Goal: Check status: Check status

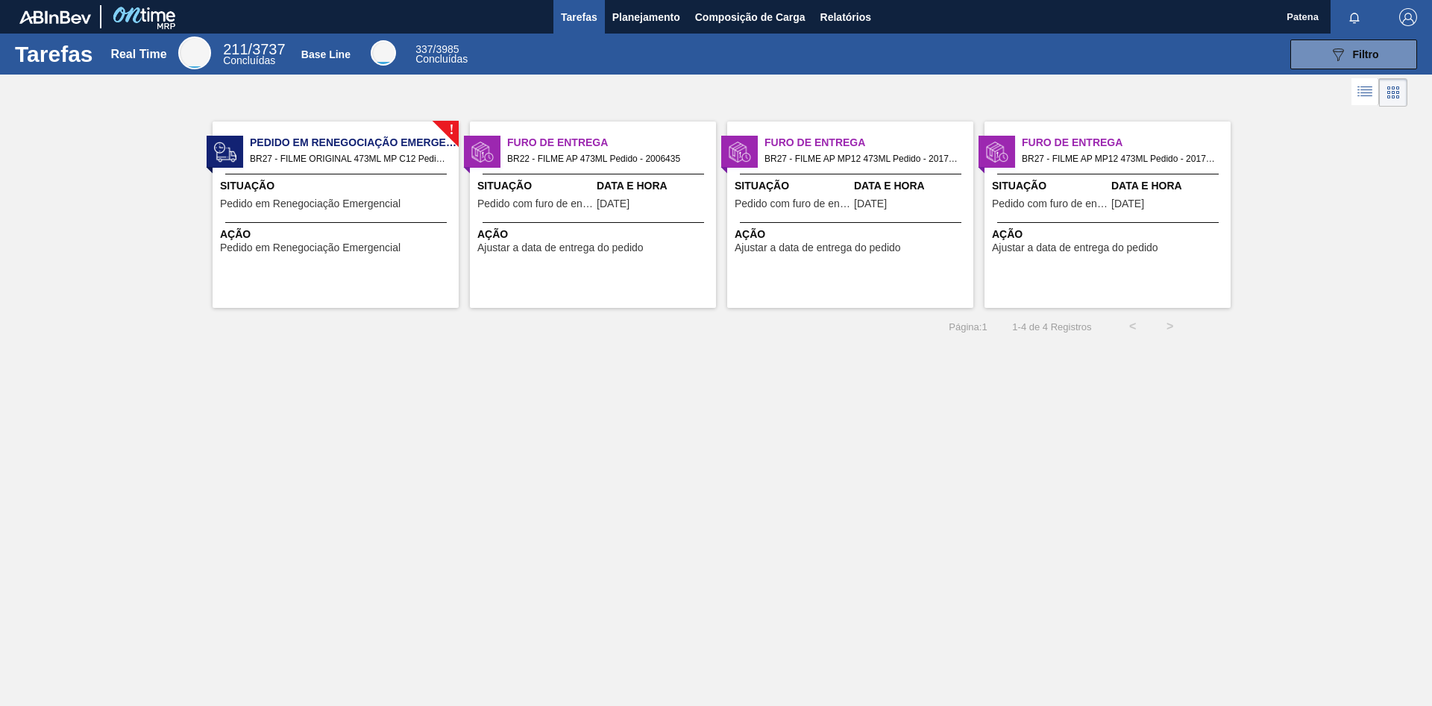
click at [852, 412] on div "Tarefas Real Time 211 / 3737 Concluídas Base Line 337 / 3985 Concluídas 089F7B8…" at bounding box center [716, 337] width 1432 height 606
click at [646, 13] on span "Planejamento" at bounding box center [646, 17] width 68 height 18
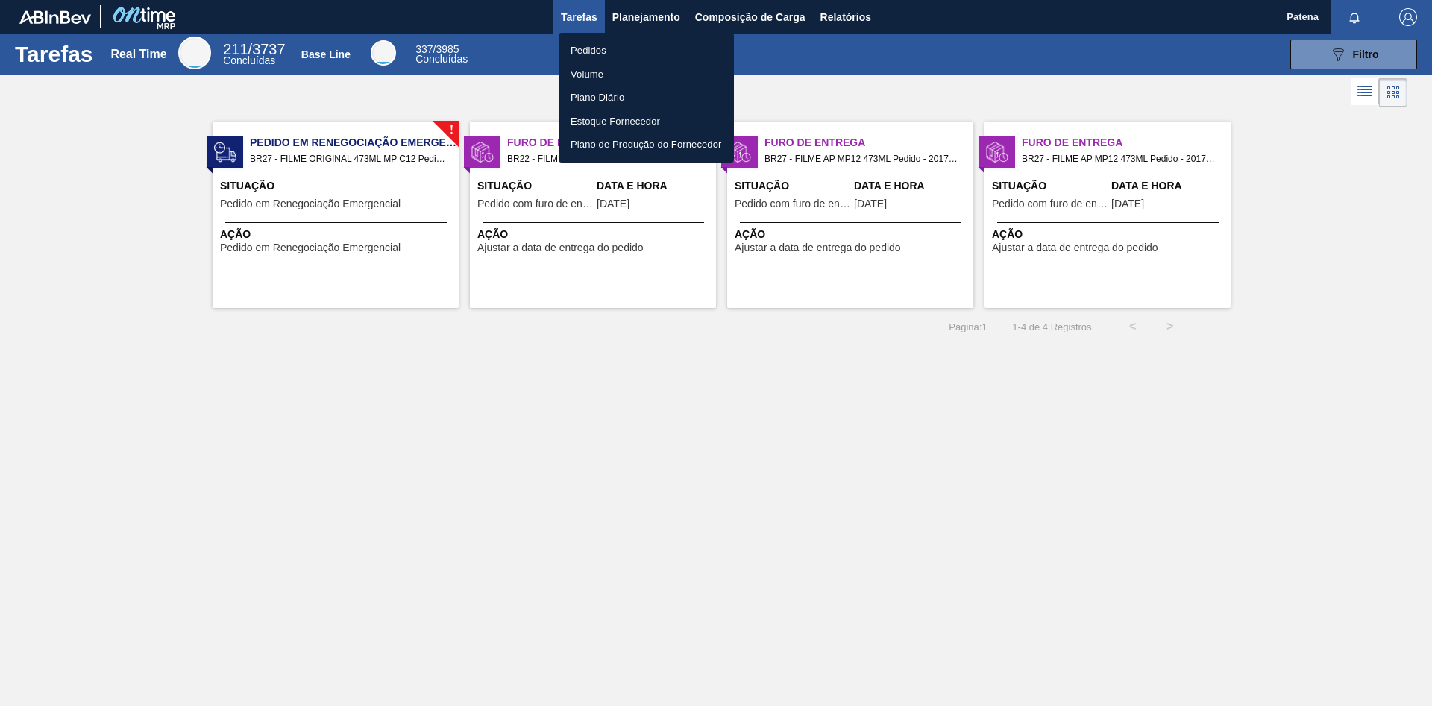
click at [647, 49] on li "Pedidos" at bounding box center [646, 51] width 175 height 24
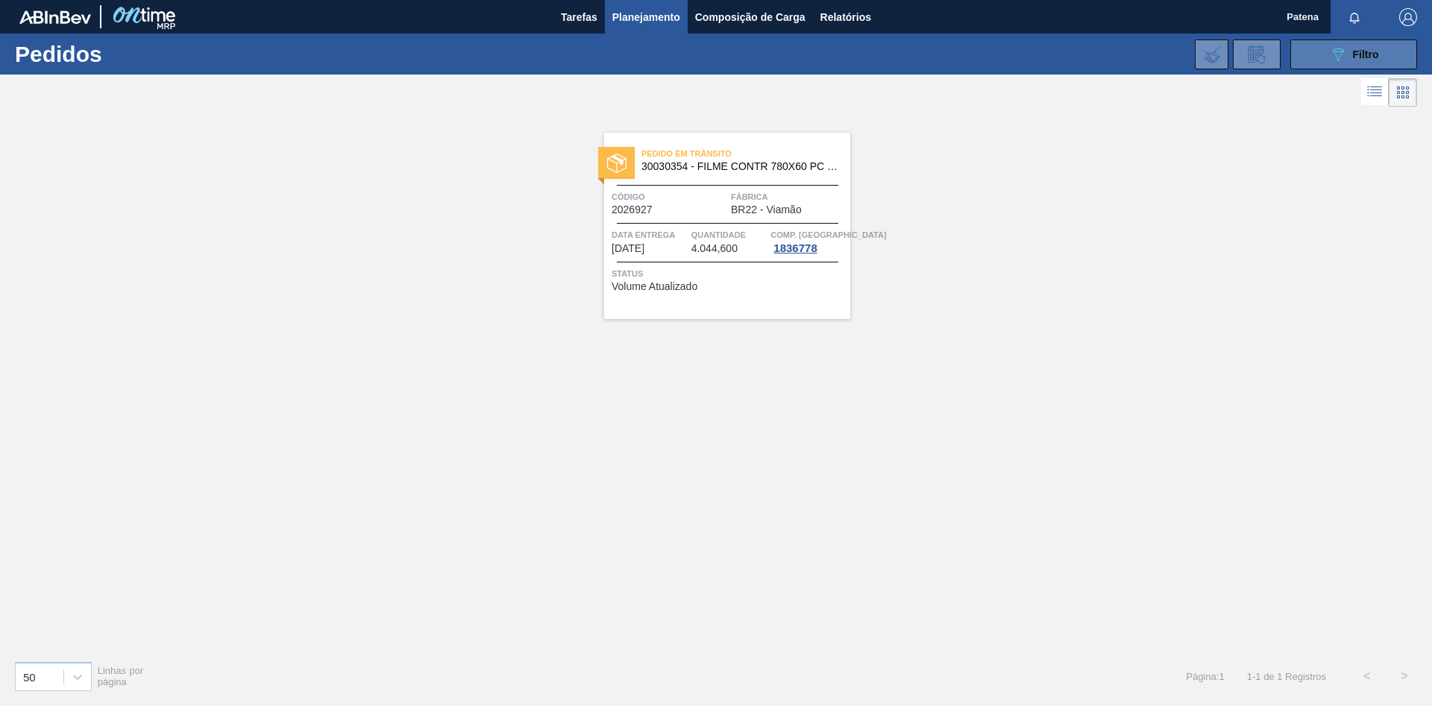
click at [1328, 60] on button "089F7B8B-B2A5-4AFE-B5C0-19BA573D28AC Filtro" at bounding box center [1353, 55] width 127 height 30
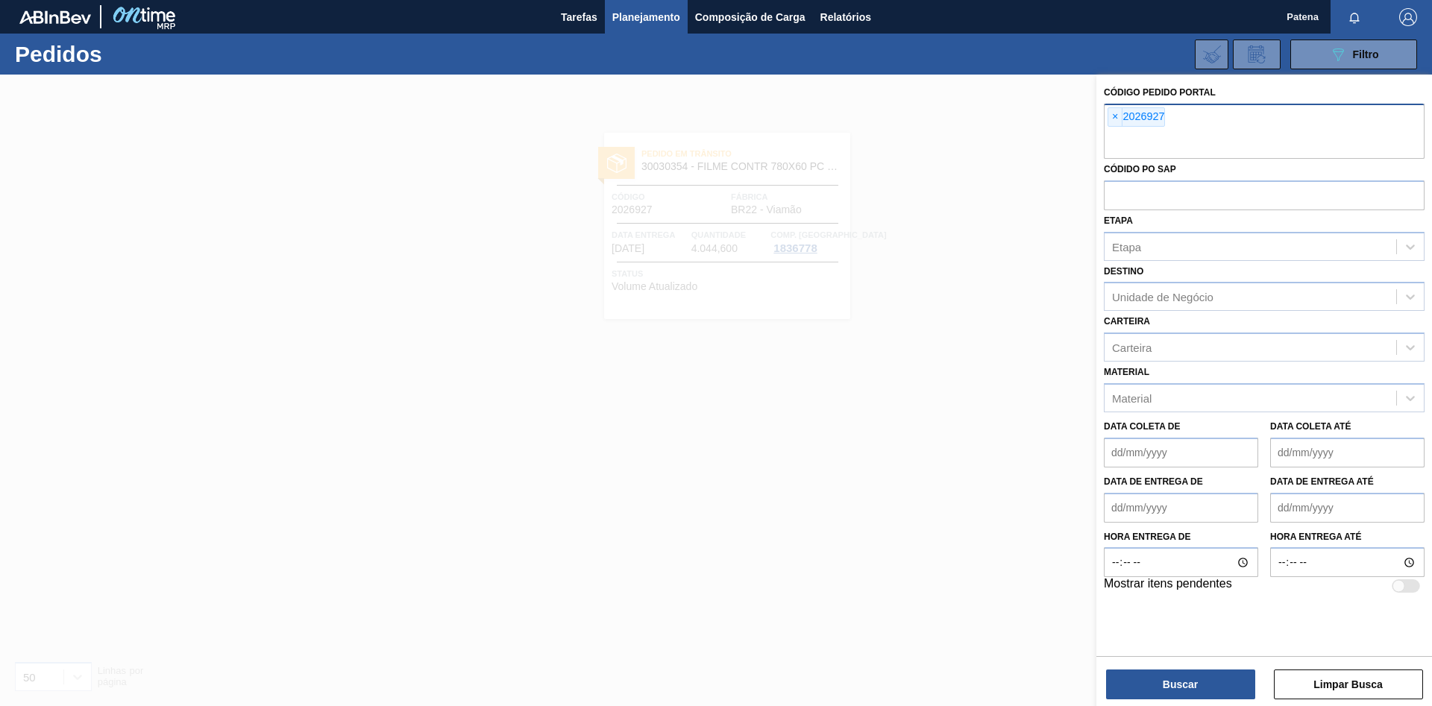
click at [1117, 117] on span "×" at bounding box center [1115, 117] width 14 height 18
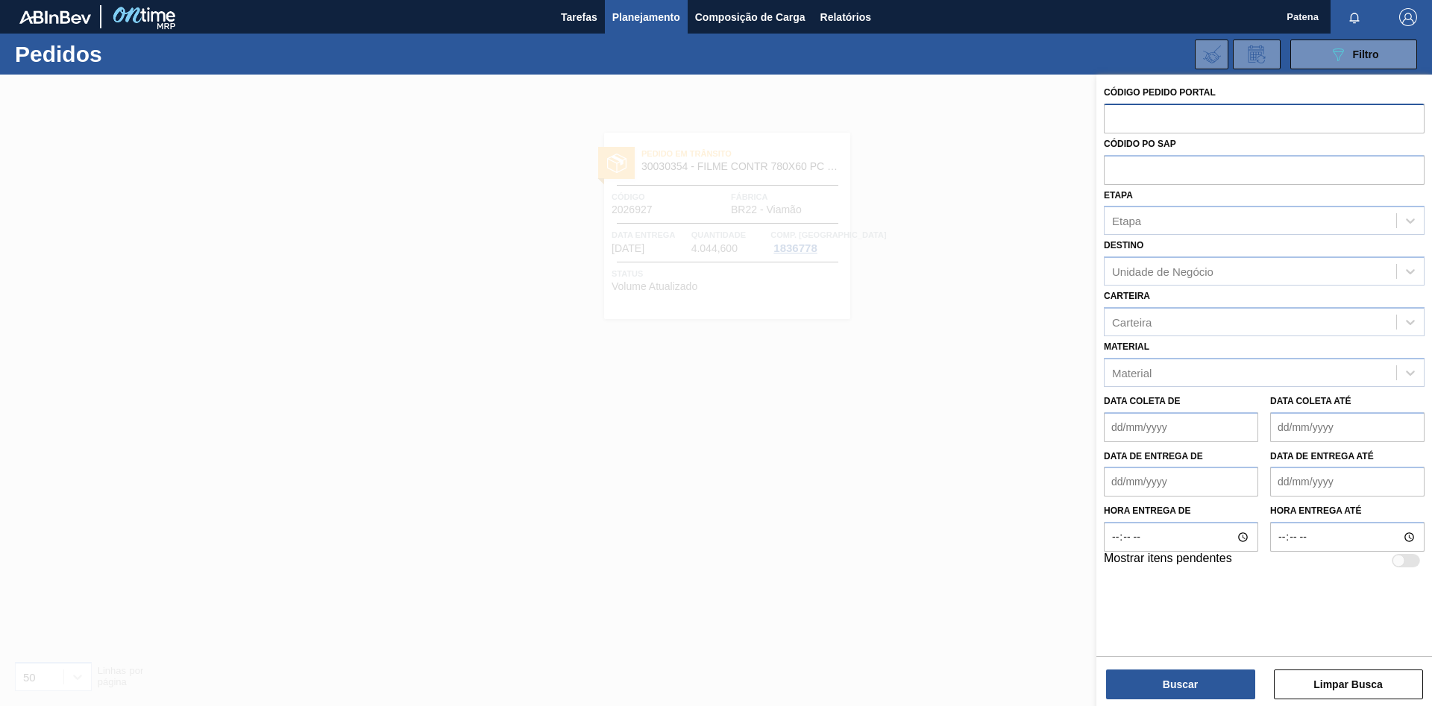
click at [1136, 121] on input "text" at bounding box center [1264, 118] width 321 height 28
type input "2008336"
click at [1213, 683] on button "Buscar" at bounding box center [1180, 685] width 149 height 30
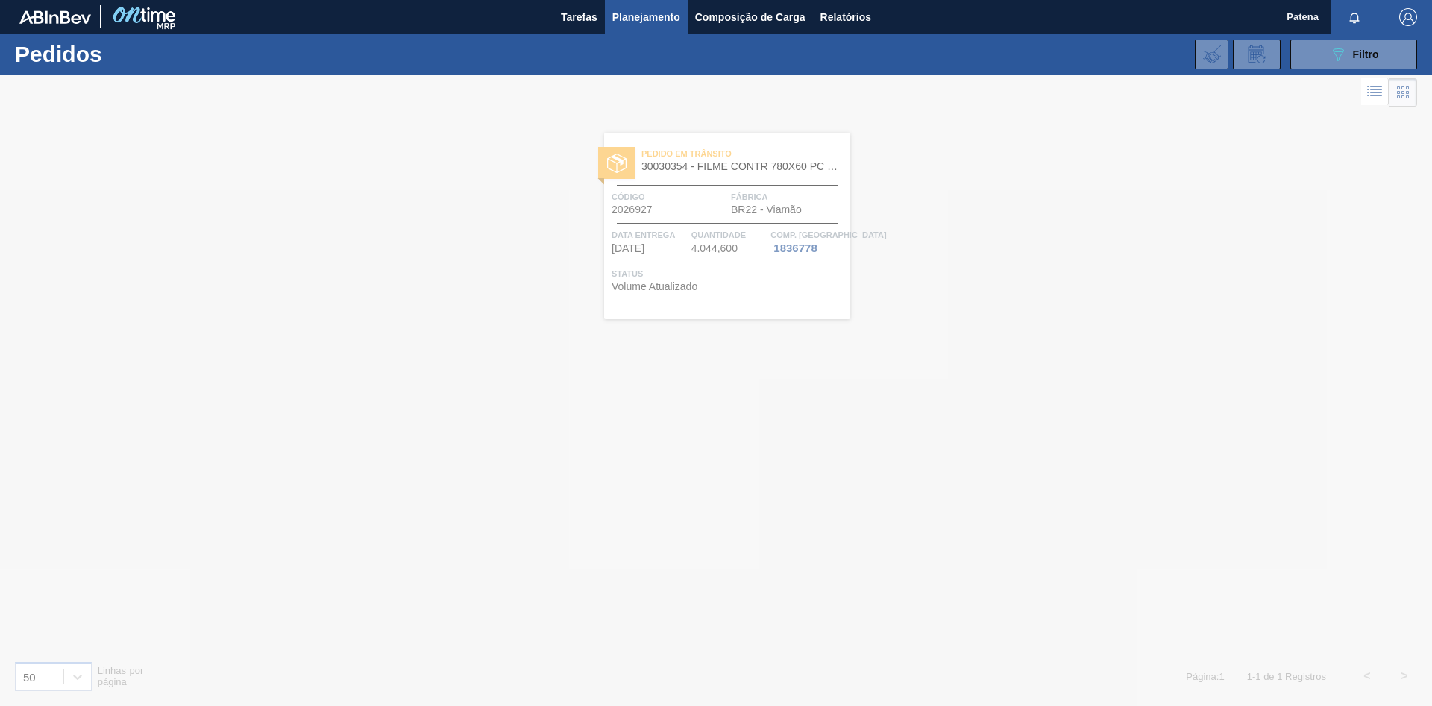
drag, startPoint x: 1364, startPoint y: 414, endPoint x: 1303, endPoint y: 414, distance: 61.2
click at [1364, 420] on div at bounding box center [716, 391] width 1432 height 632
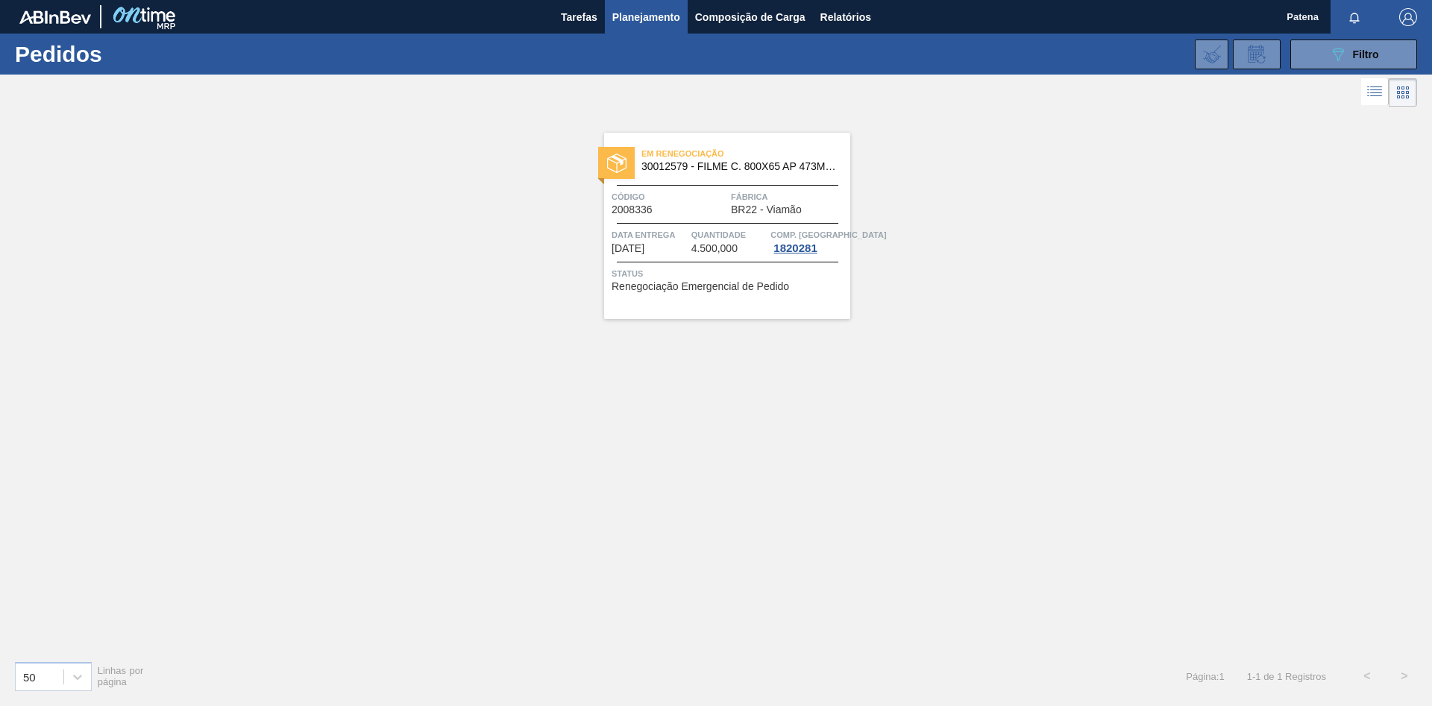
click at [803, 389] on div "Em renegociação 30012579 - FILME C. 800X65 AP 473ML C12 429 Código 2008336 Fábr…" at bounding box center [716, 379] width 1432 height 539
click at [1008, 456] on div "Em renegociação 30012579 - FILME C. 800X65 AP 473ML C12 429 Código 2008336 Fábr…" at bounding box center [716, 379] width 1432 height 539
click at [659, 17] on span "Planejamento" at bounding box center [646, 17] width 68 height 18
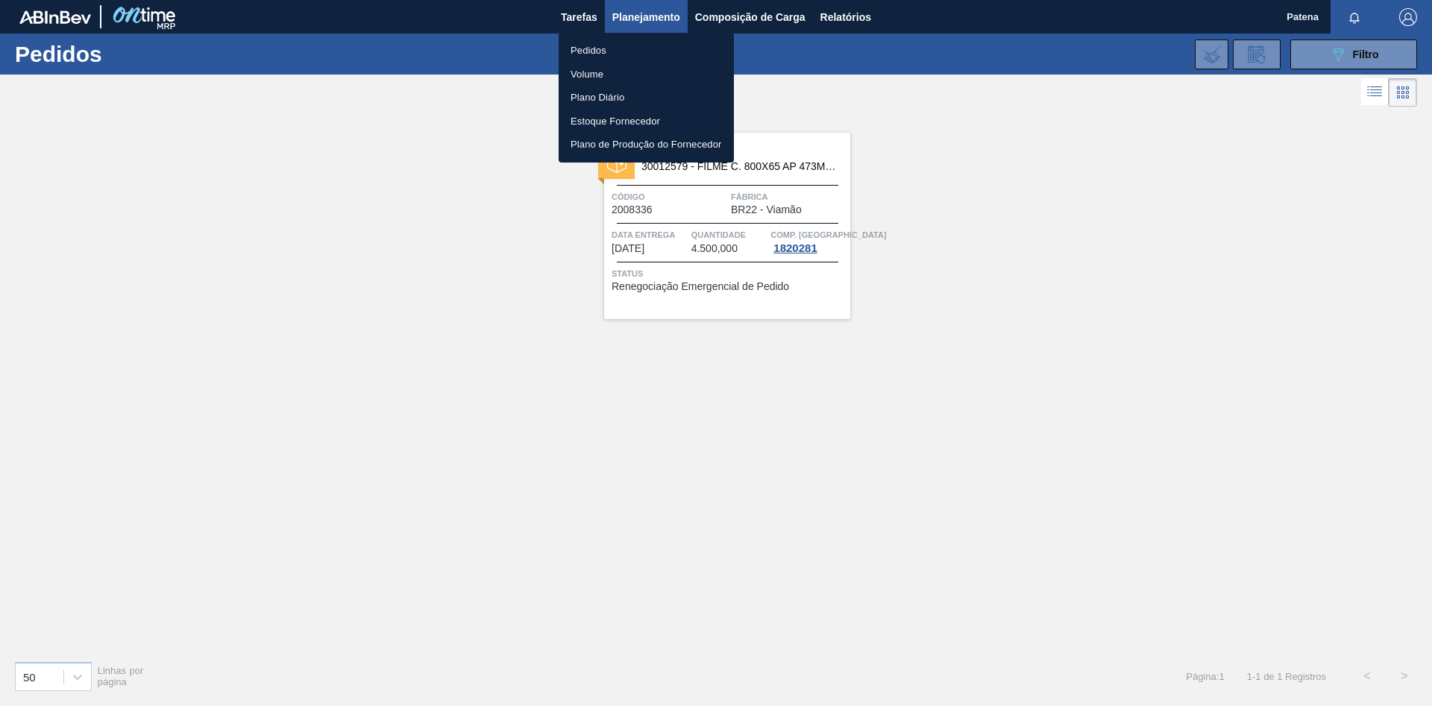
click at [626, 48] on li "Pedidos" at bounding box center [646, 51] width 175 height 24
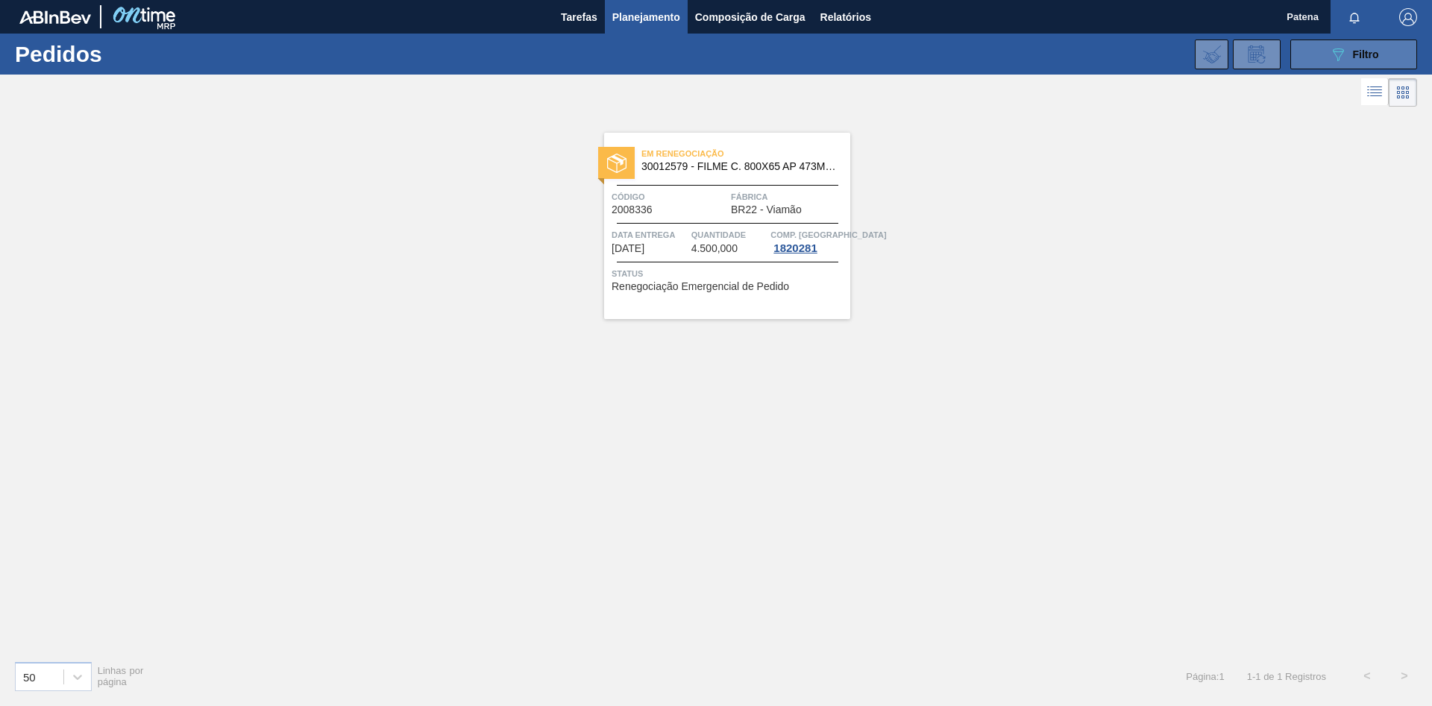
click at [1324, 48] on button "089F7B8B-B2A5-4AFE-B5C0-19BA573D28AC Filtro" at bounding box center [1353, 55] width 127 height 30
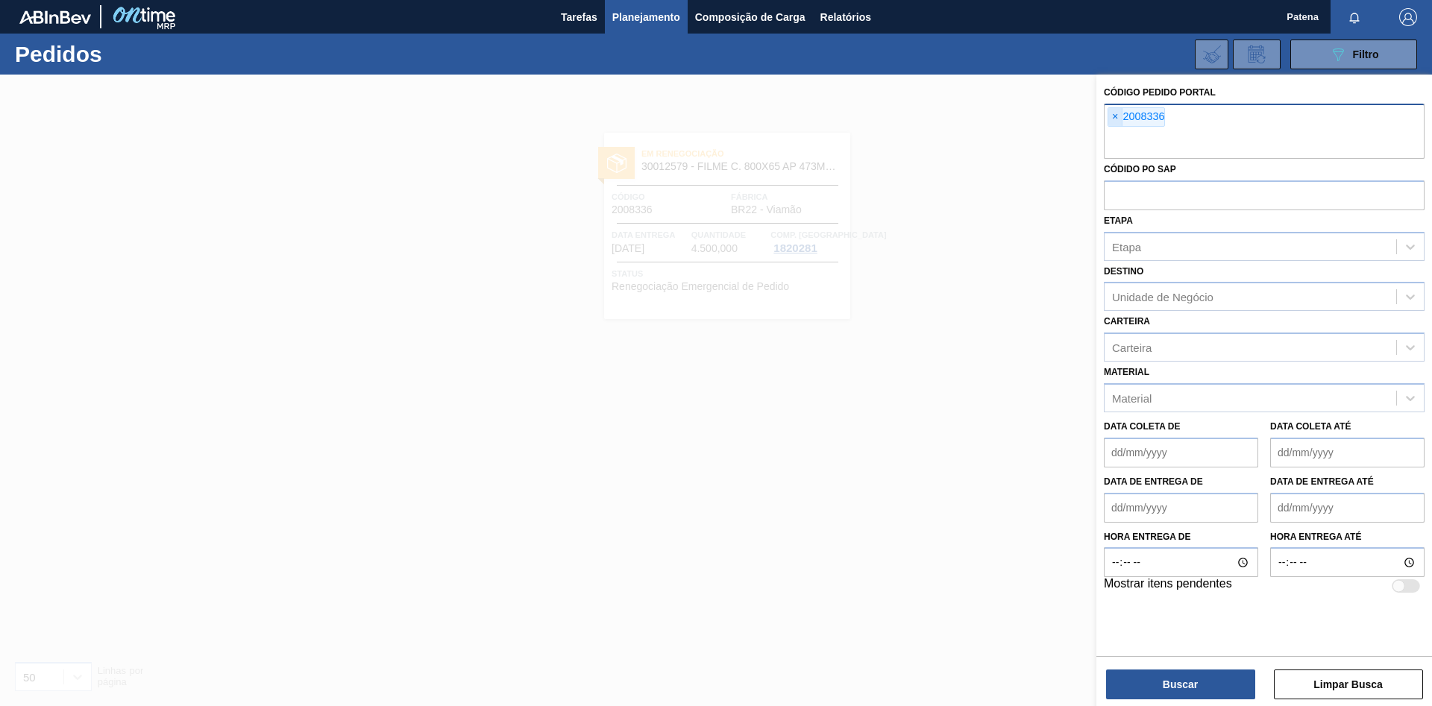
click at [1115, 119] on span "×" at bounding box center [1115, 117] width 14 height 18
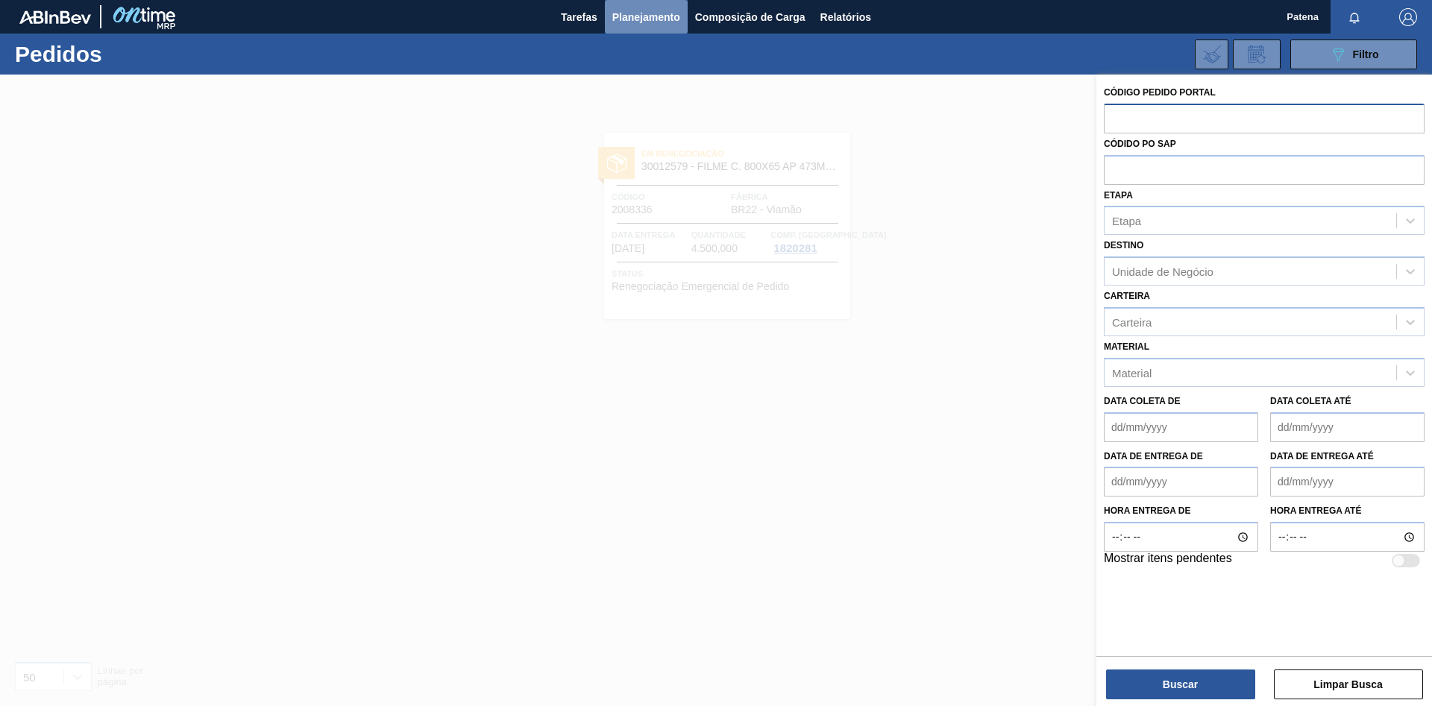
click at [626, 25] on span "Planejamento" at bounding box center [646, 17] width 68 height 18
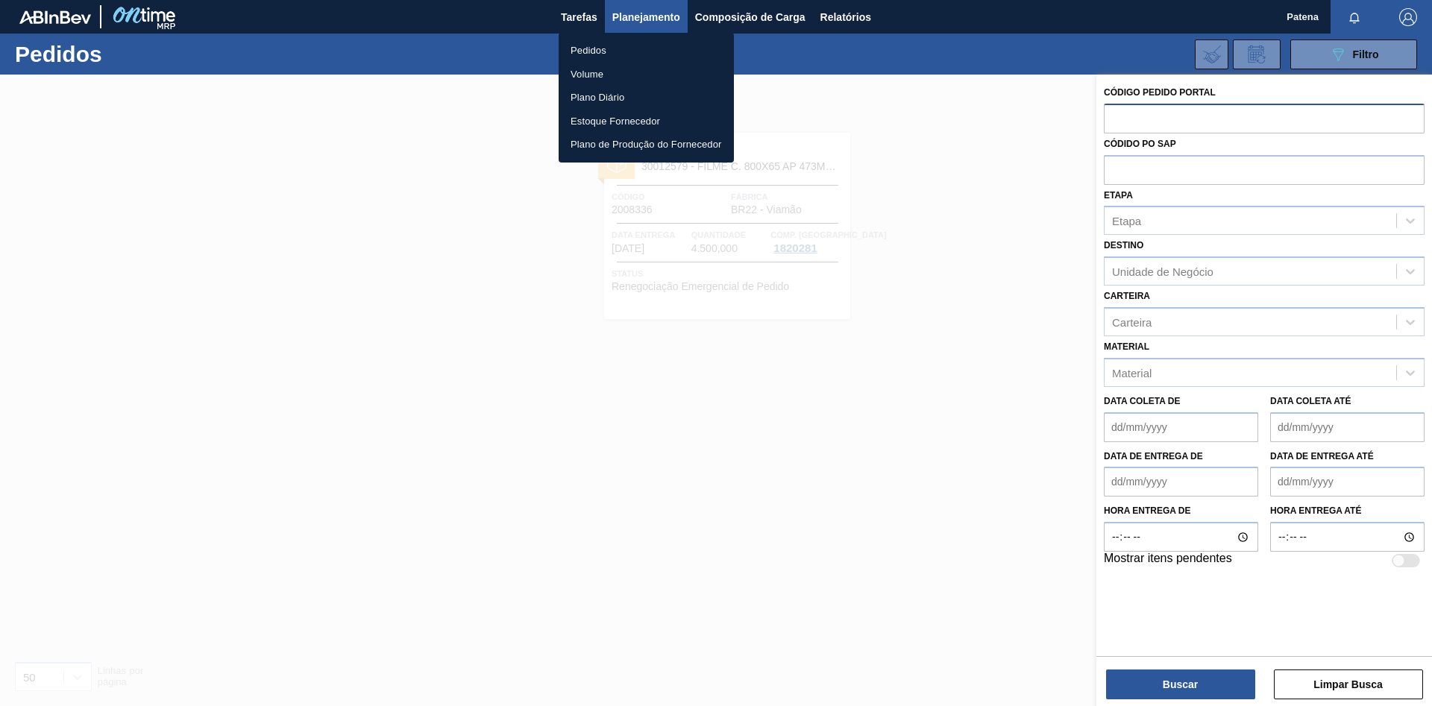
click at [606, 57] on li "Pedidos" at bounding box center [646, 51] width 175 height 24
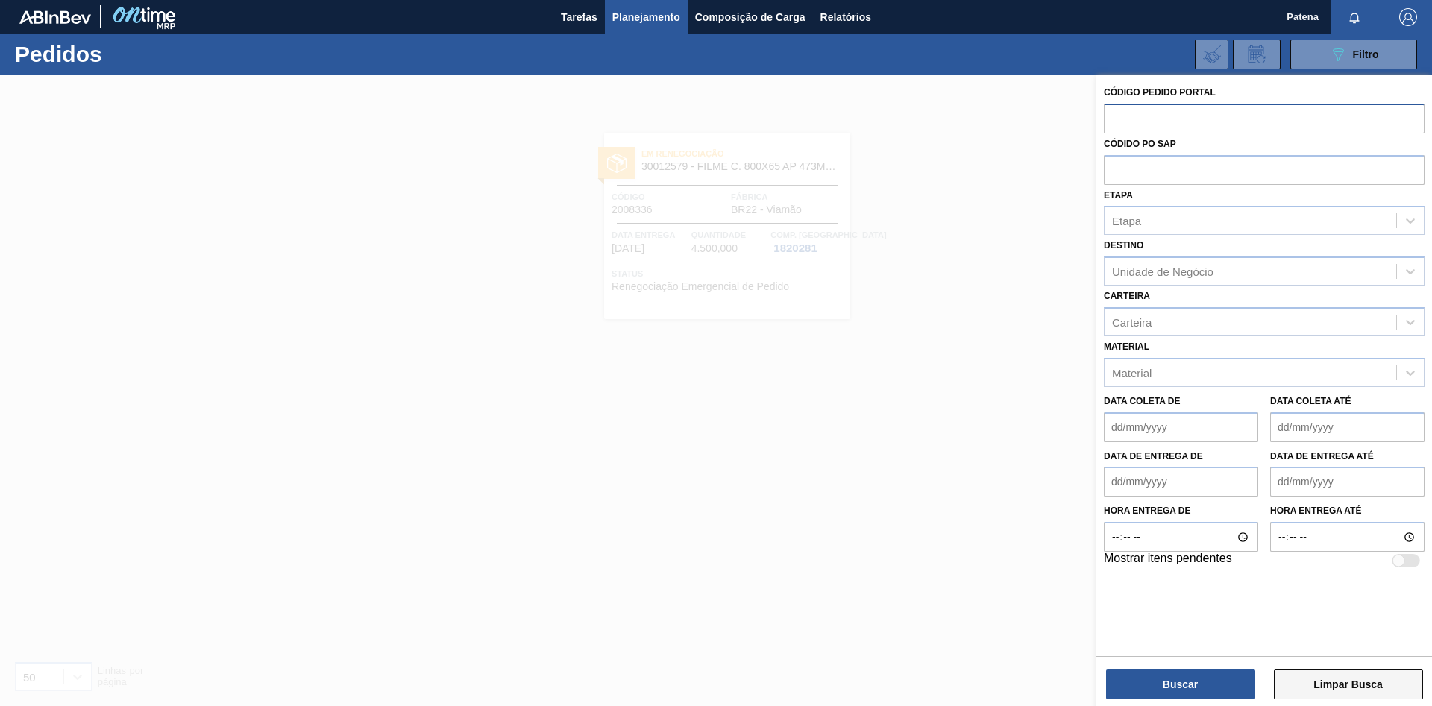
click at [1353, 676] on button "Limpar Busca" at bounding box center [1348, 685] width 149 height 30
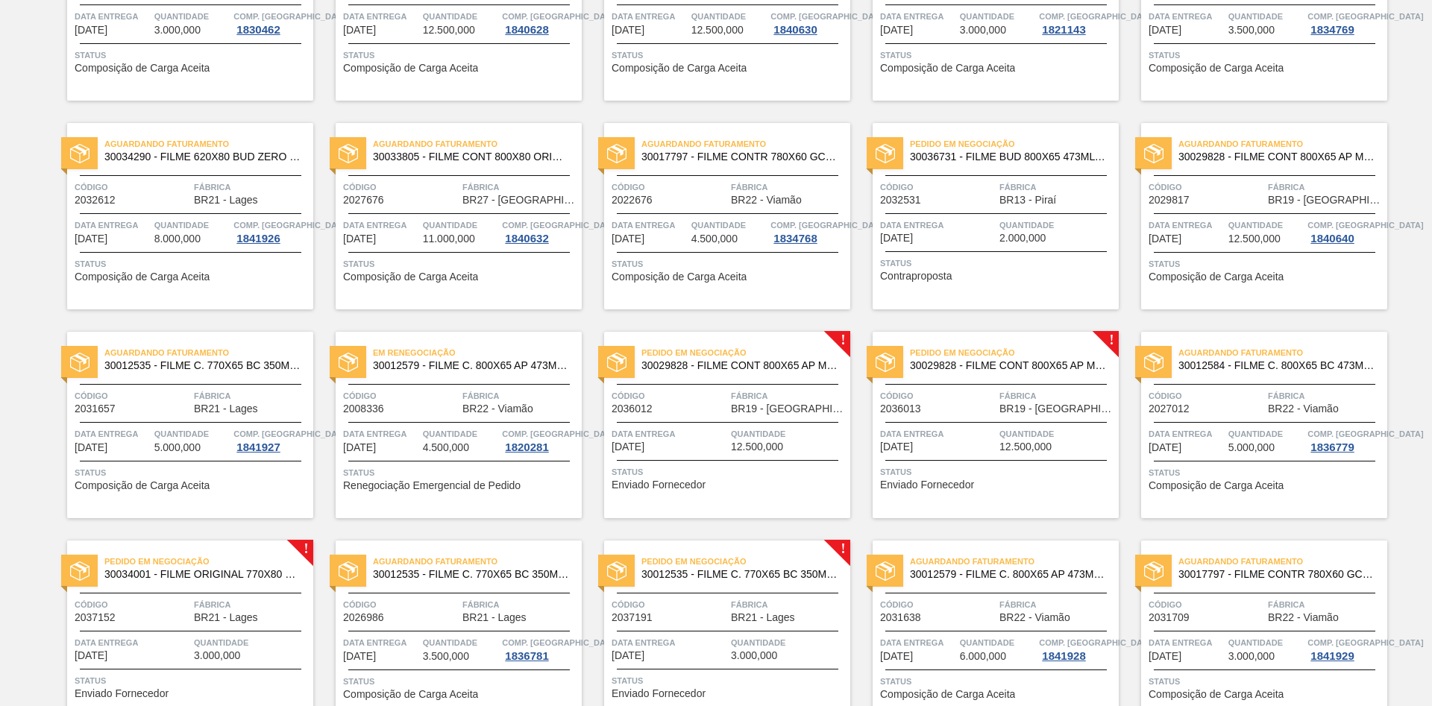
scroll to position [921, 0]
